Goal: Task Accomplishment & Management: Complete application form

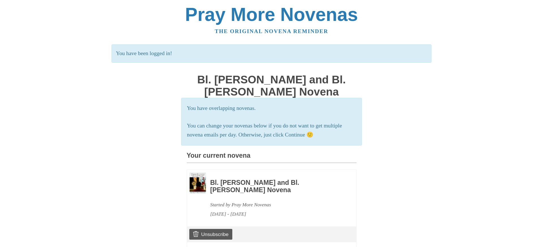
click at [455, 173] on body "Pray More Novenas The original novena reminder You have been logged in! Bl. [PE…" at bounding box center [271, 188] width 543 height 376
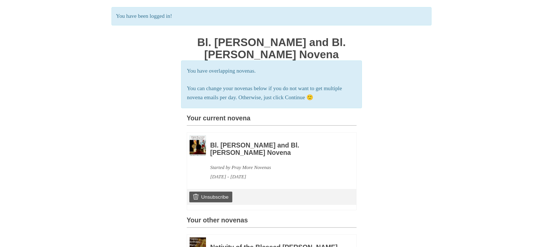
scroll to position [40, 0]
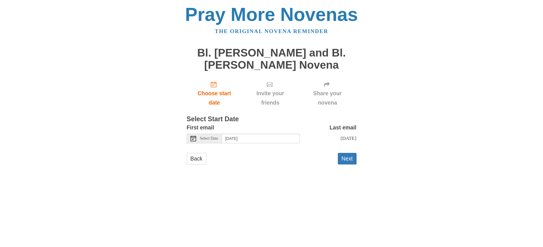
click at [193, 136] on use at bounding box center [193, 139] width 6 height 6
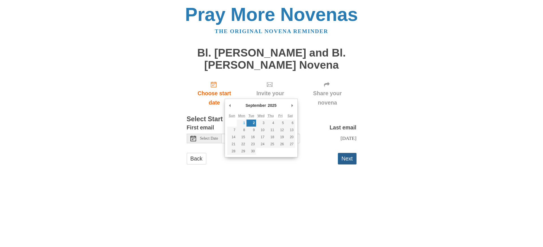
click at [349, 153] on button "Next" at bounding box center [347, 159] width 19 height 12
